Goal: Task Accomplishment & Management: Use online tool/utility

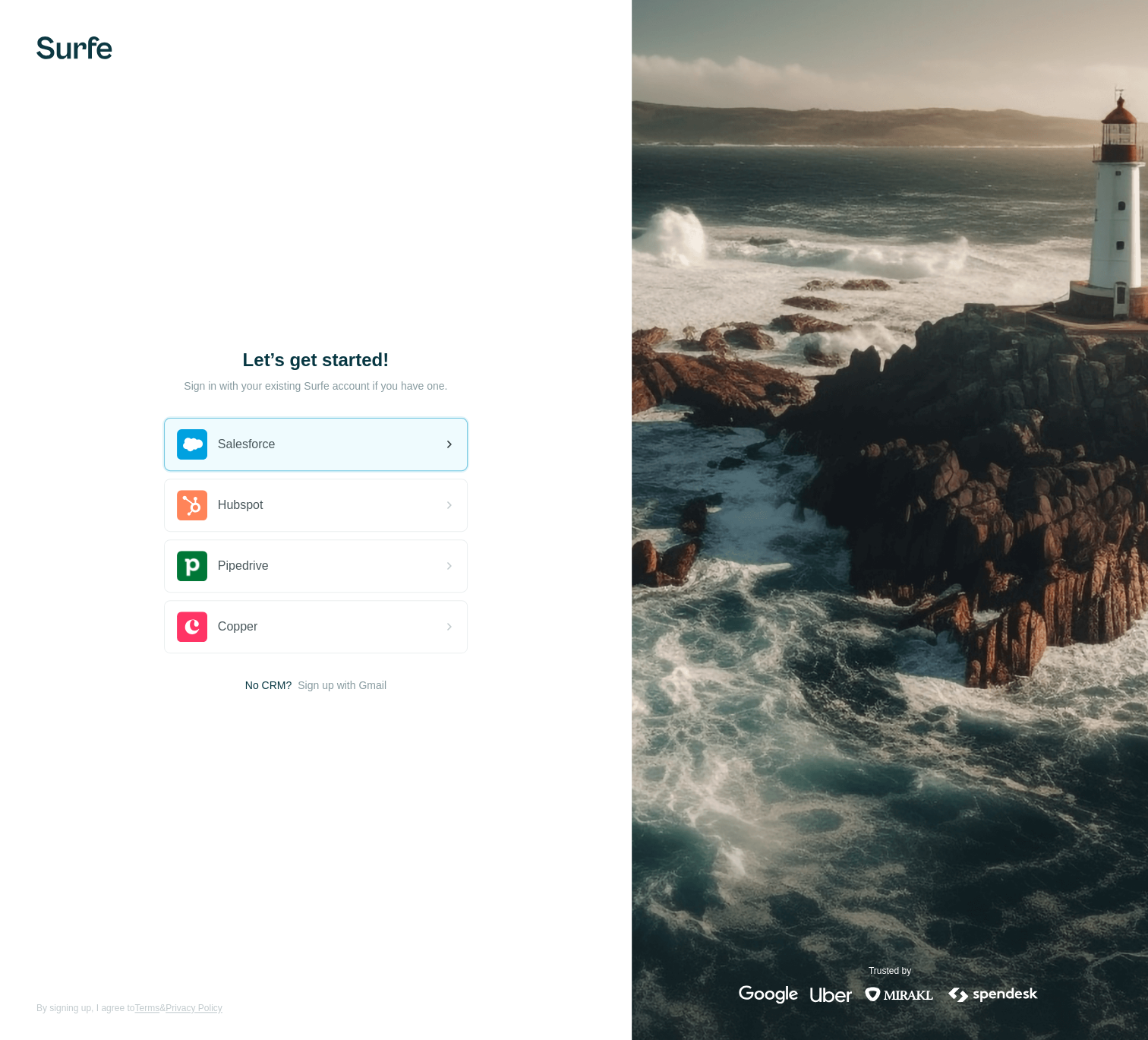
click at [350, 446] on div "Salesforce" at bounding box center [316, 444] width 302 height 51
click at [357, 448] on div "Salesforce" at bounding box center [316, 444] width 302 height 51
